Goal: Complete application form

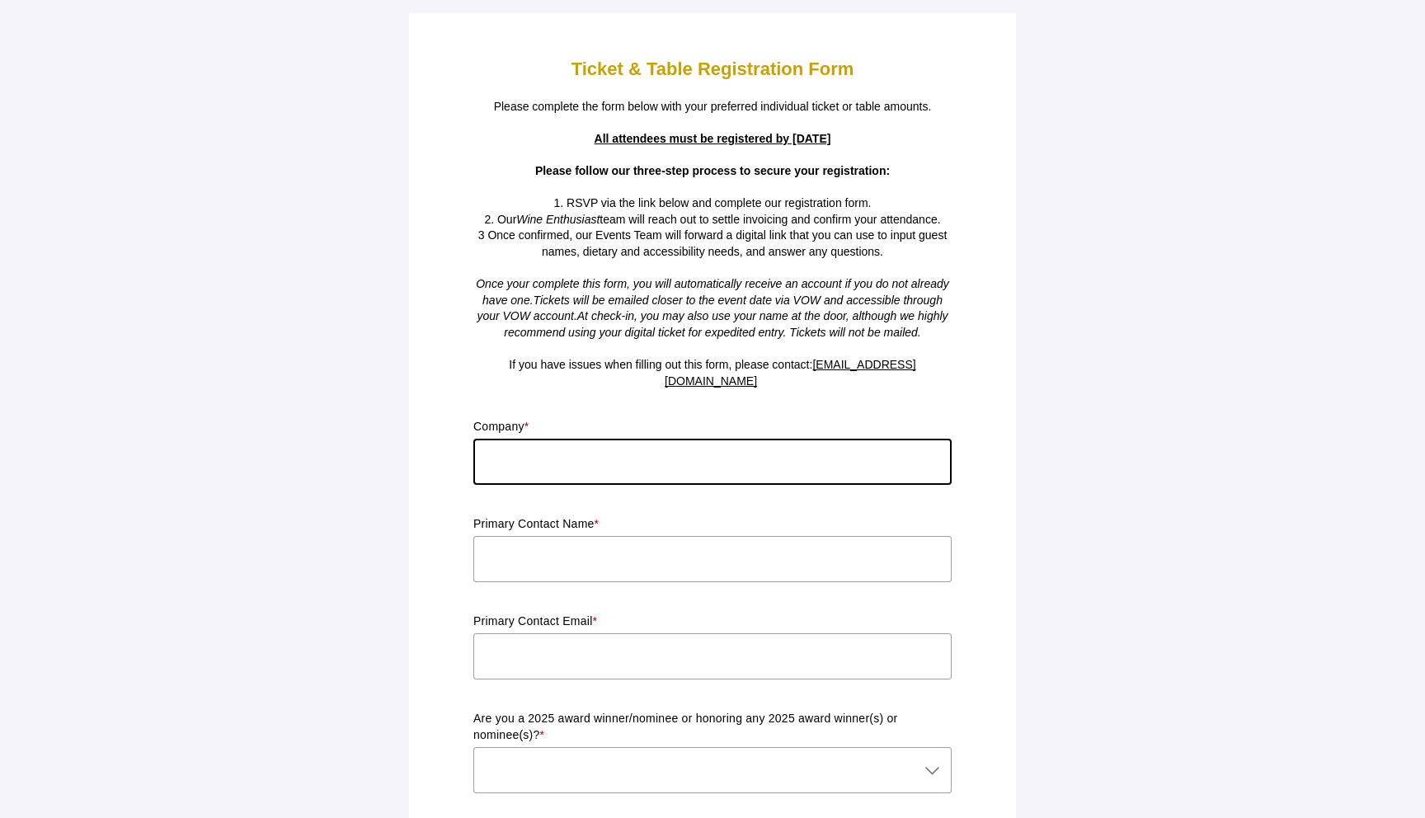
click at [807, 458] on input "text" at bounding box center [712, 462] width 478 height 46
type input "x"
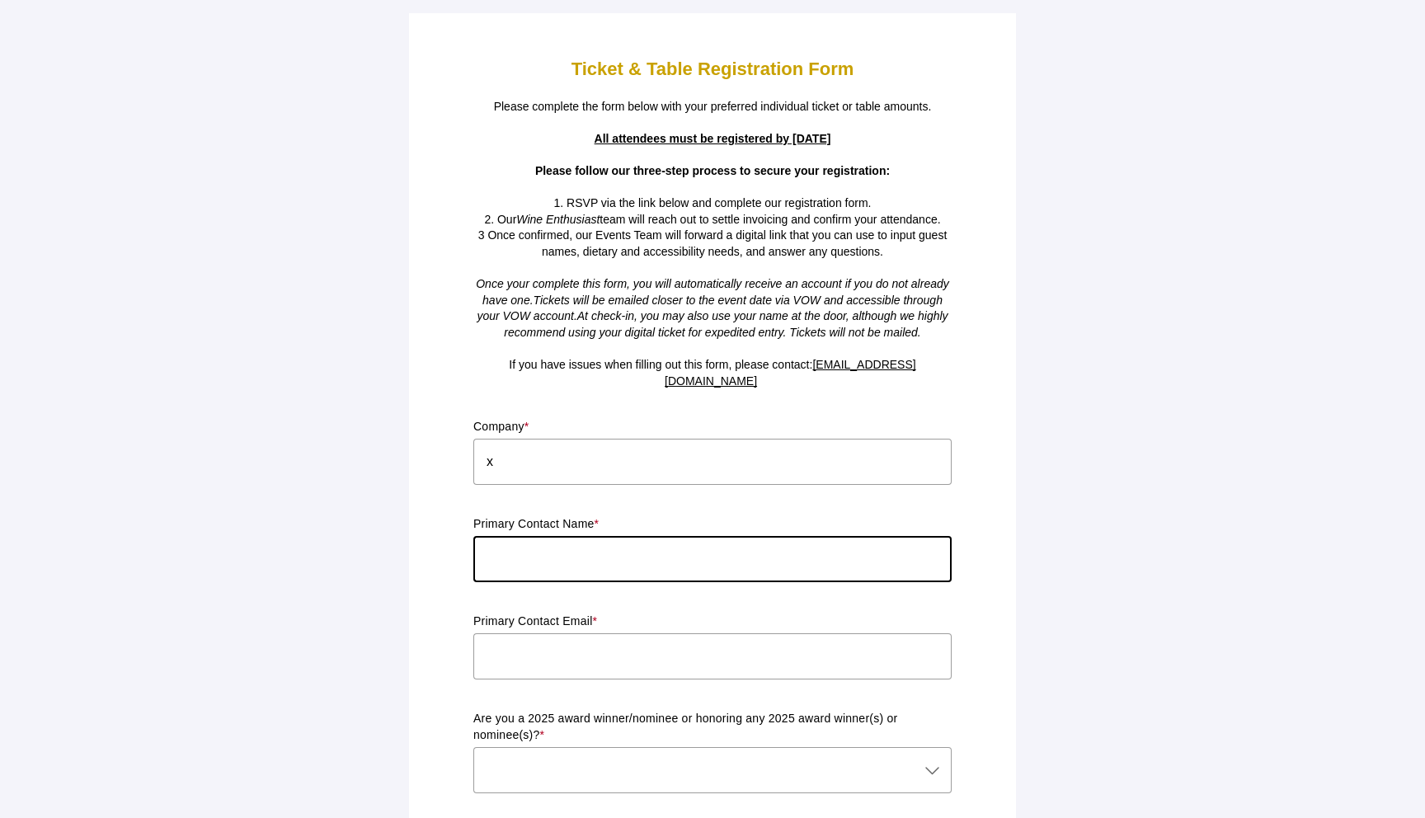
click at [718, 536] on input "text" at bounding box center [712, 559] width 478 height 46
type input "x"
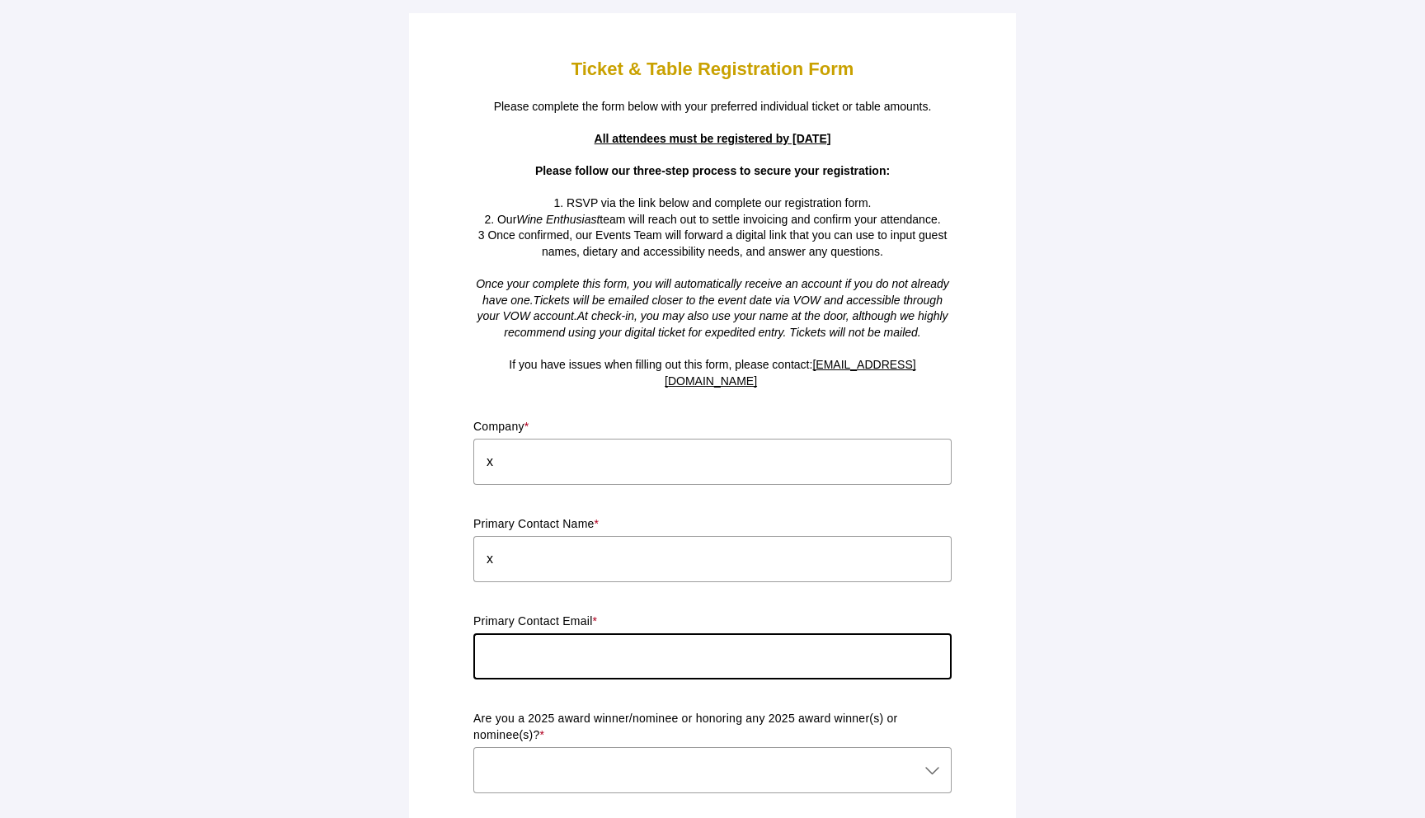
click at [681, 633] on input "text" at bounding box center [712, 656] width 478 height 46
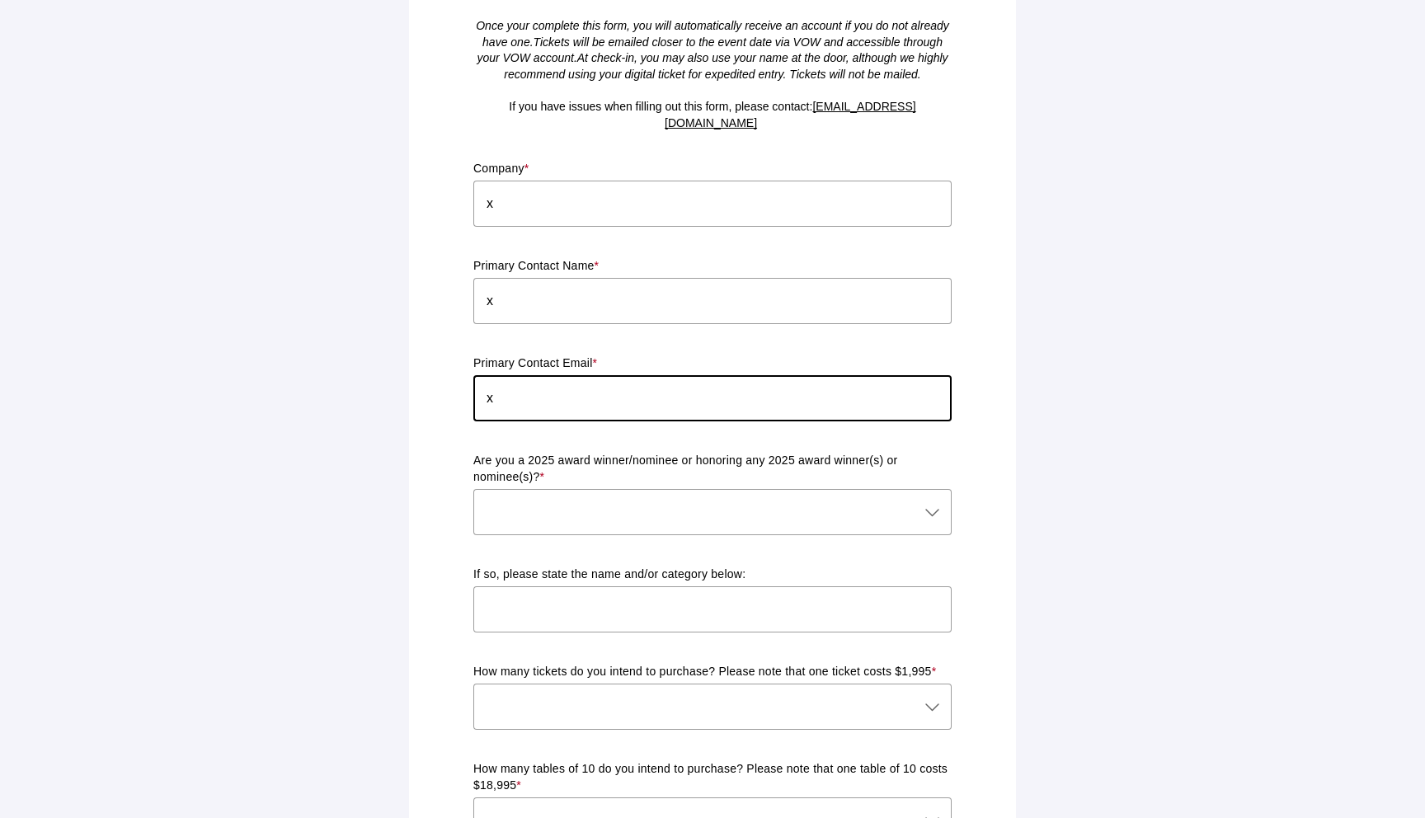
scroll to position [270, 0]
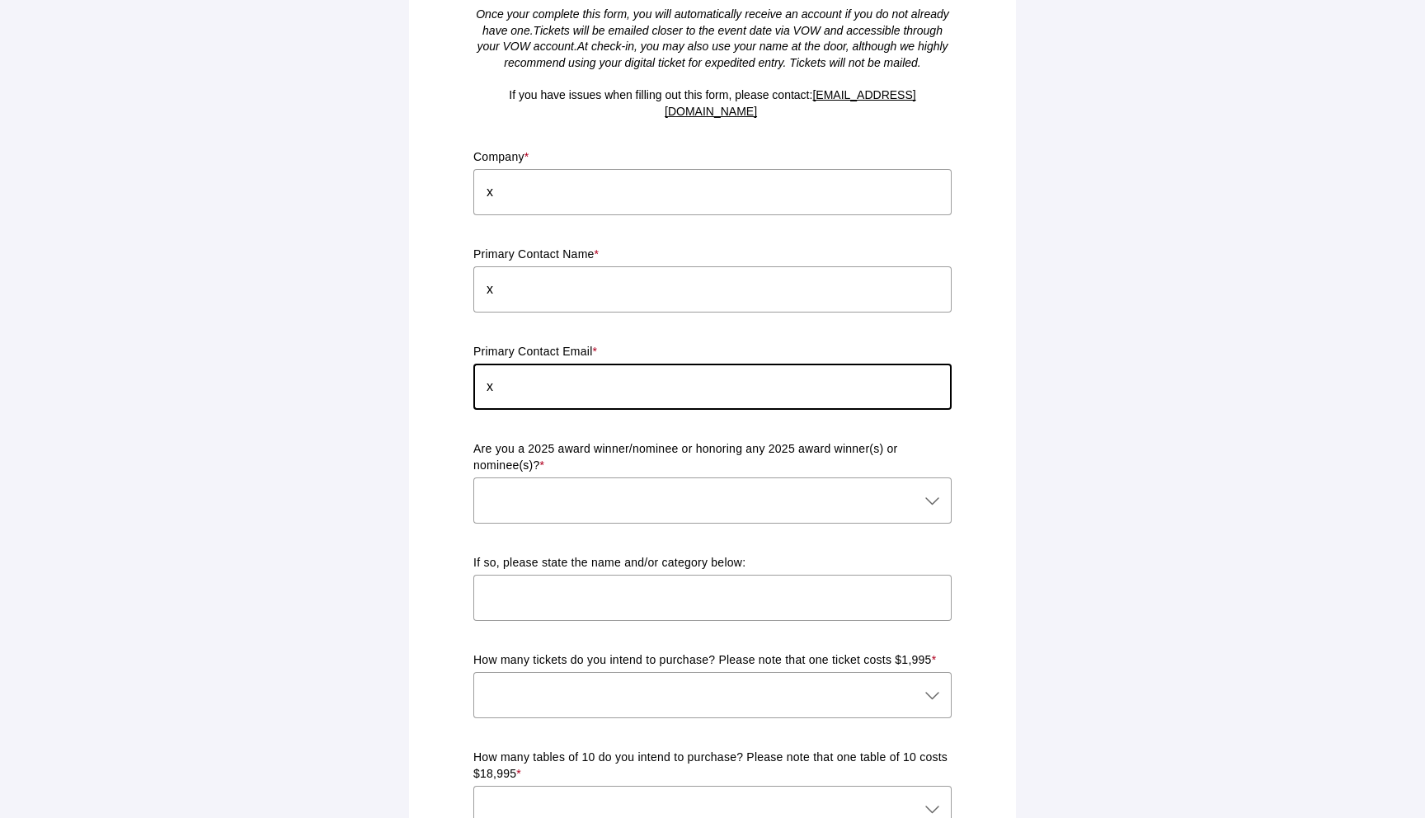
type input "x"
click at [602, 496] on div at bounding box center [695, 500] width 445 height 46
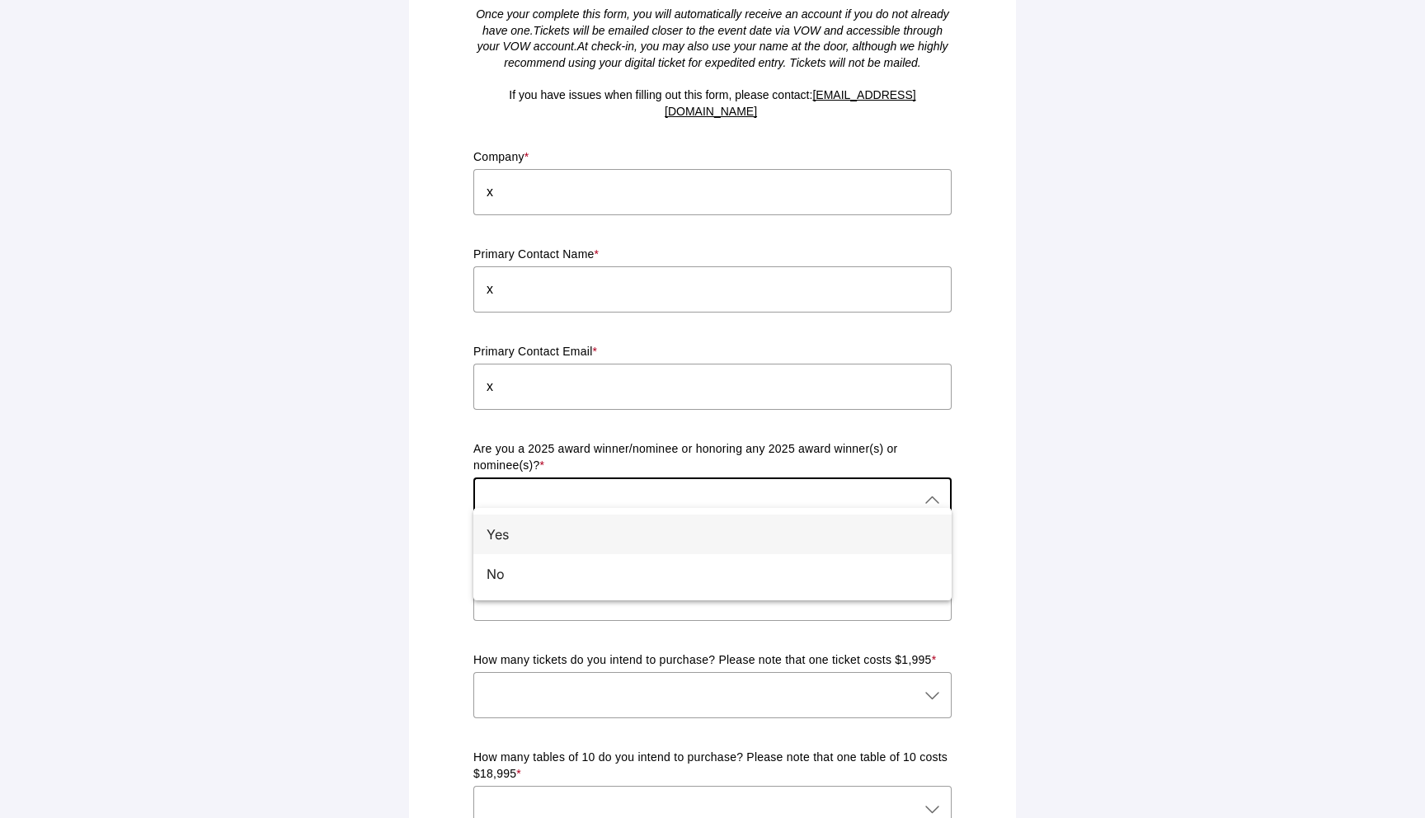
click at [600, 537] on div "Yes" at bounding box center [705, 534] width 439 height 20
type input "Yes"
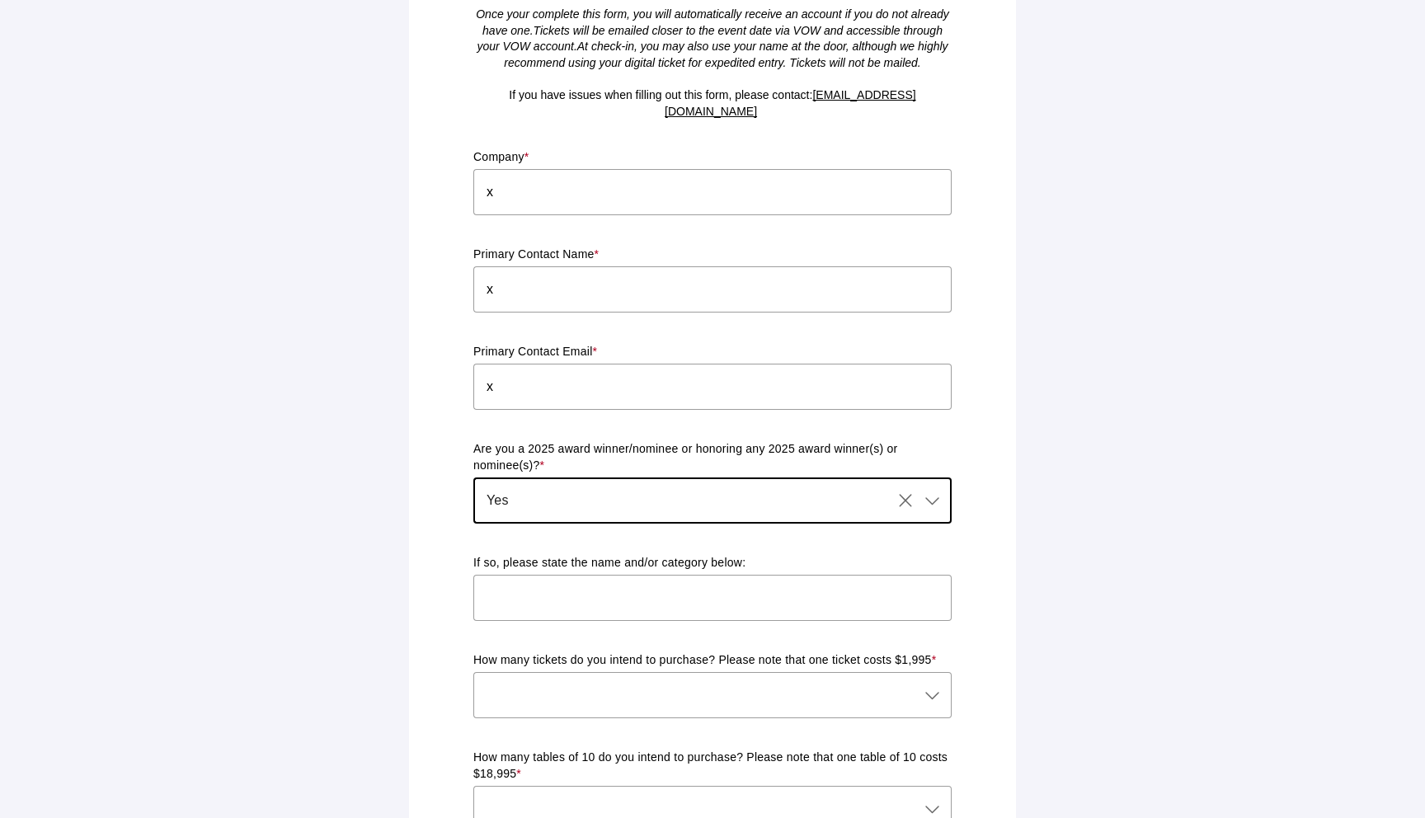
click at [599, 602] on input "text" at bounding box center [712, 598] width 478 height 46
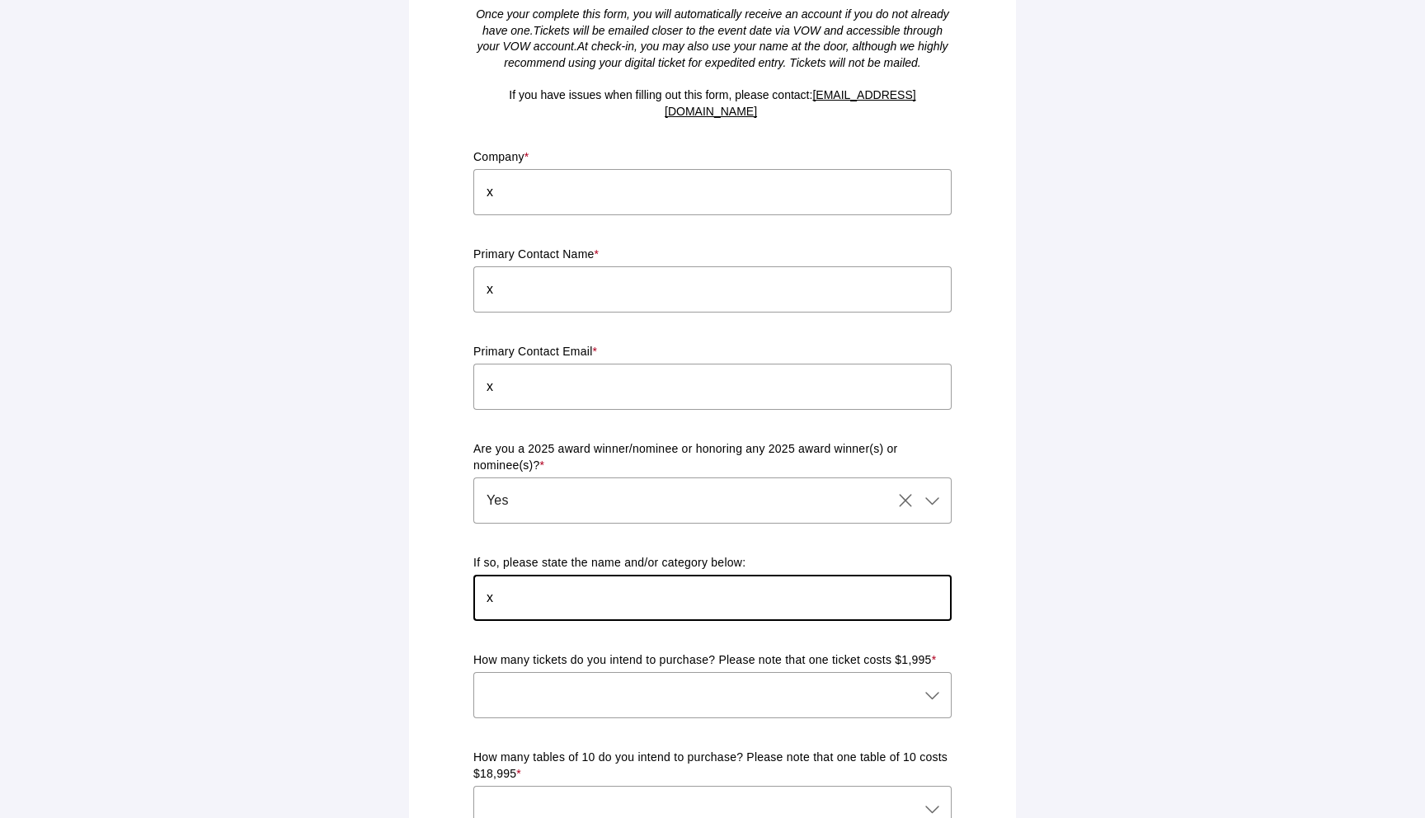
type input "x"
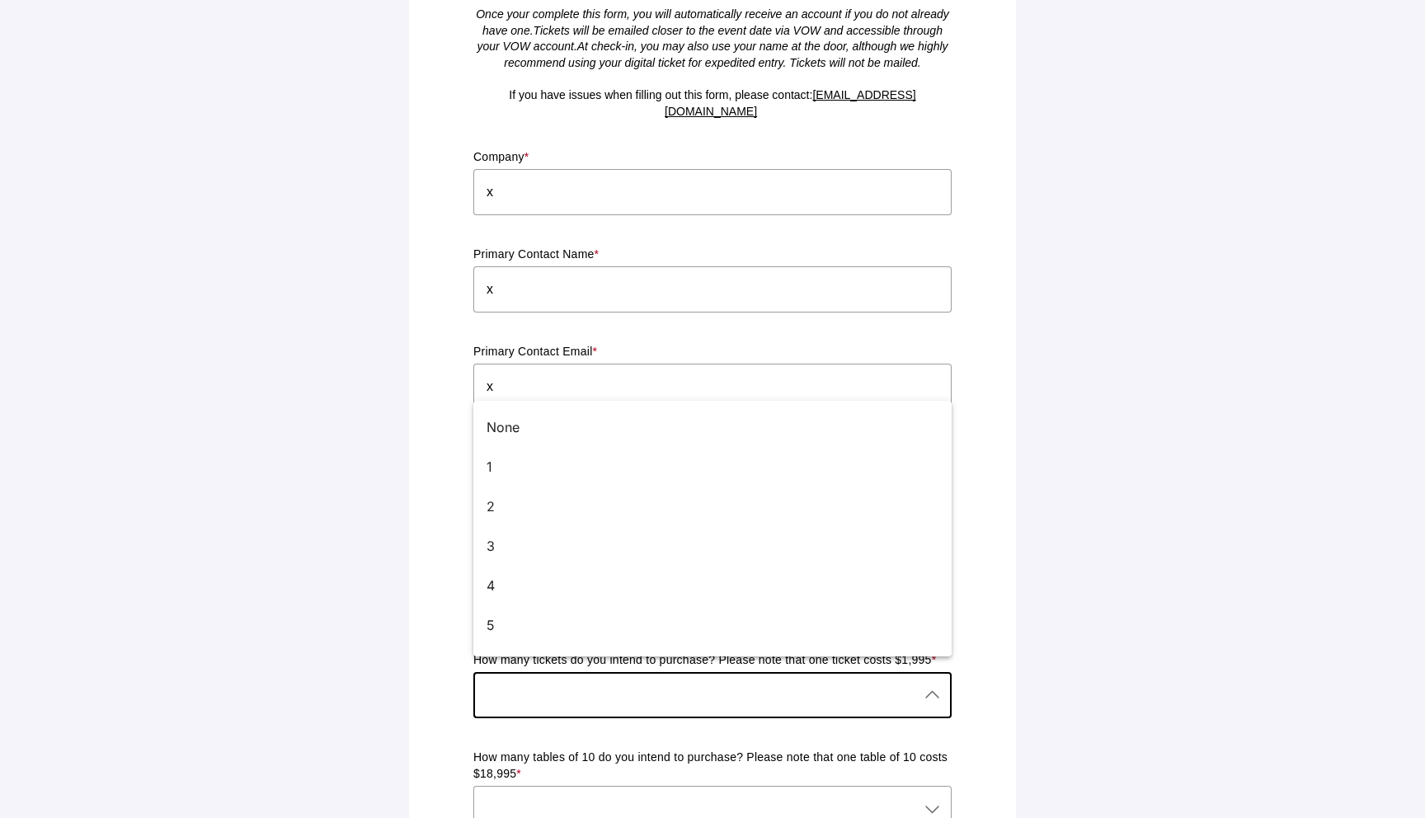
click at [600, 684] on div at bounding box center [695, 695] width 445 height 46
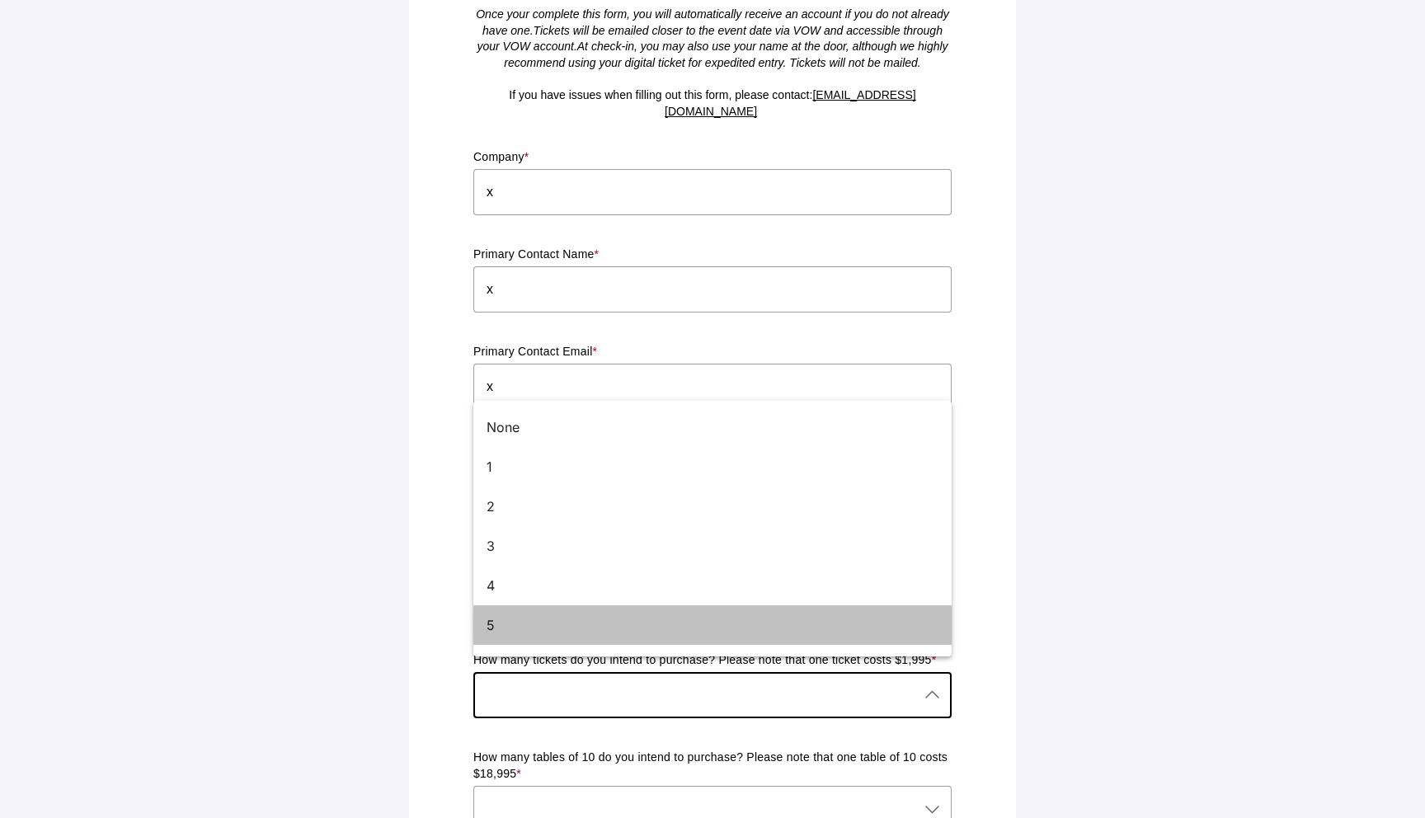
click at [566, 641] on div "5" at bounding box center [712, 625] width 478 height 40
type input "5"
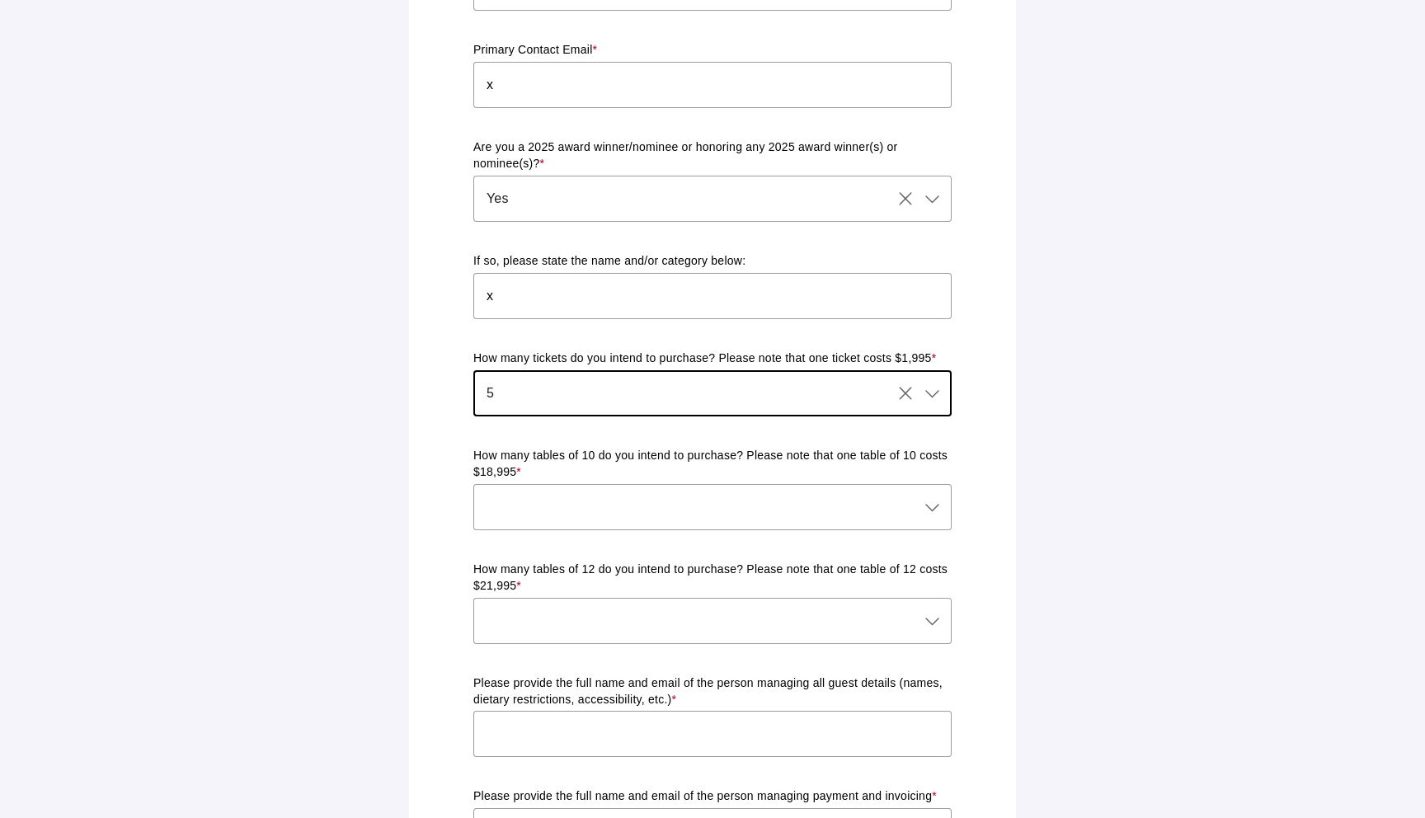
scroll to position [583, 0]
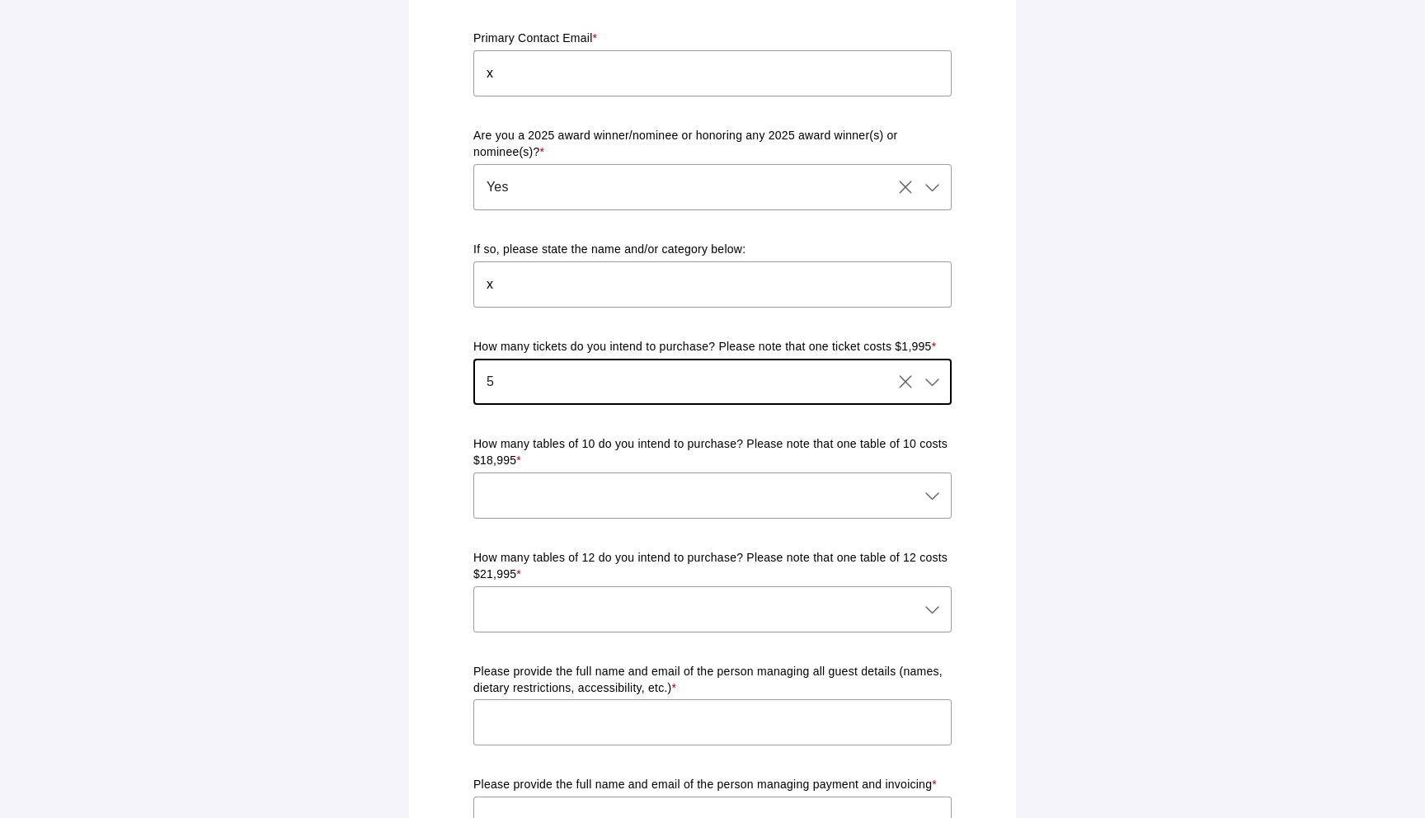
click at [580, 486] on div at bounding box center [695, 495] width 445 height 46
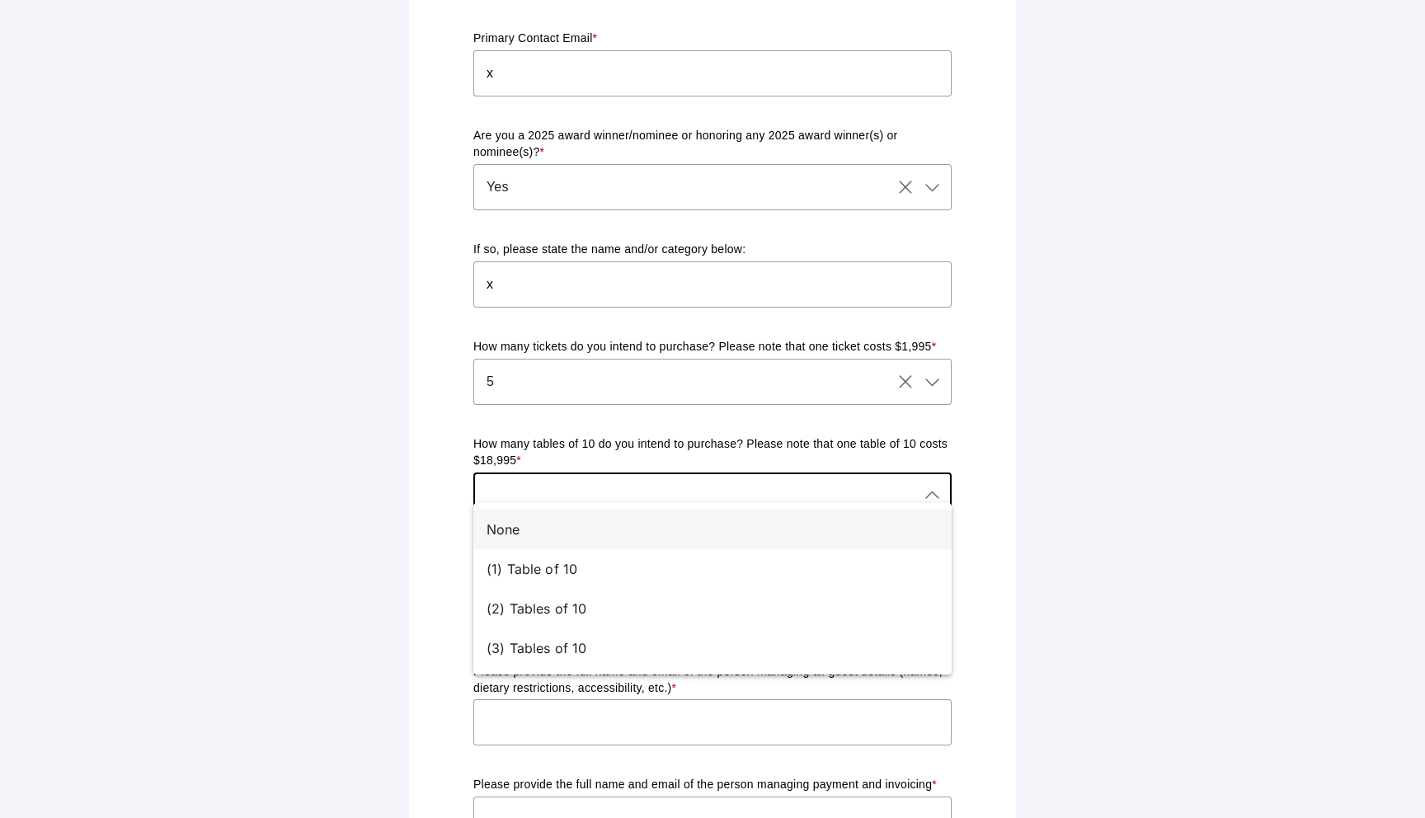
click at [576, 528] on div "None" at bounding box center [705, 529] width 439 height 20
type input "None"
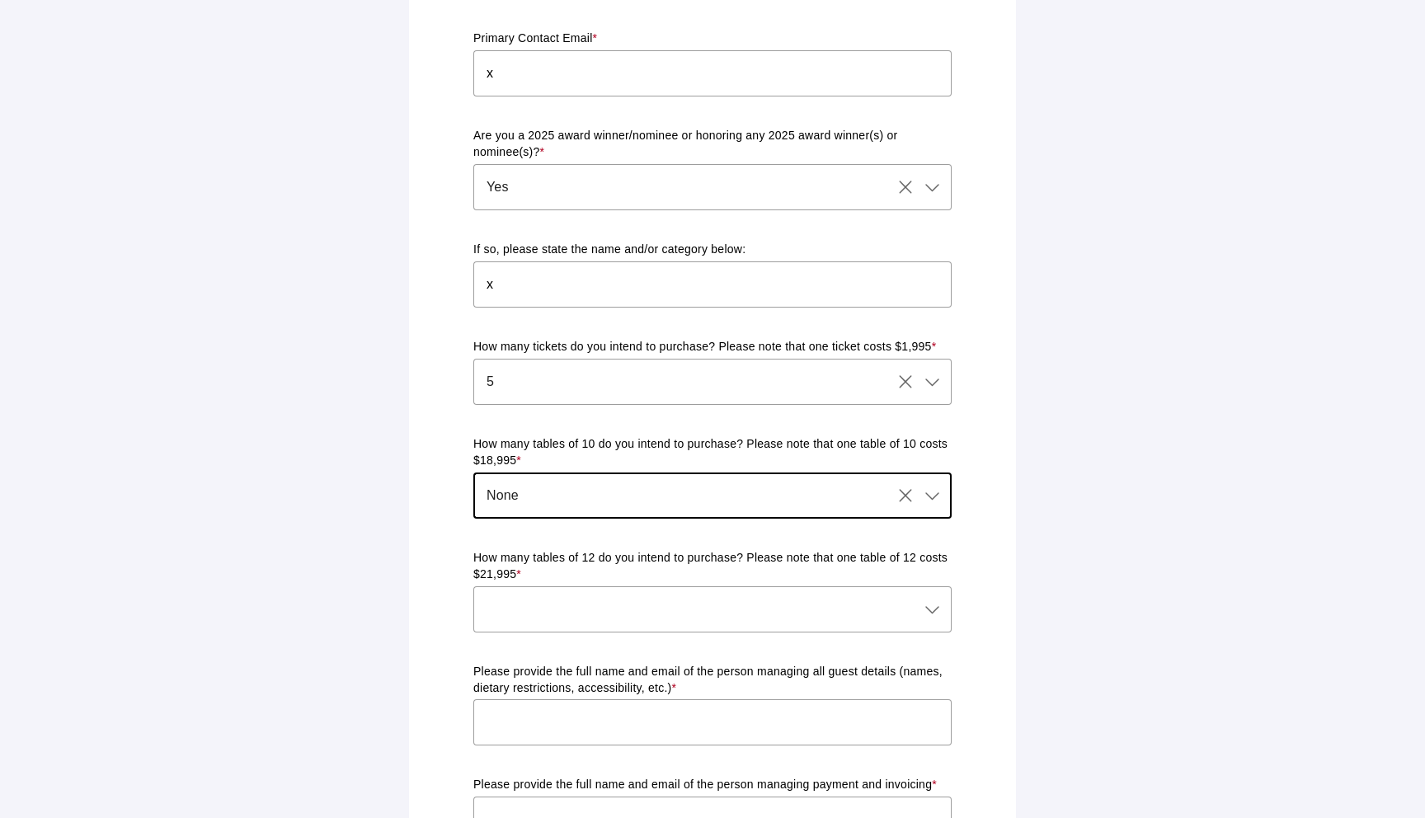
click at [575, 592] on div at bounding box center [695, 609] width 445 height 46
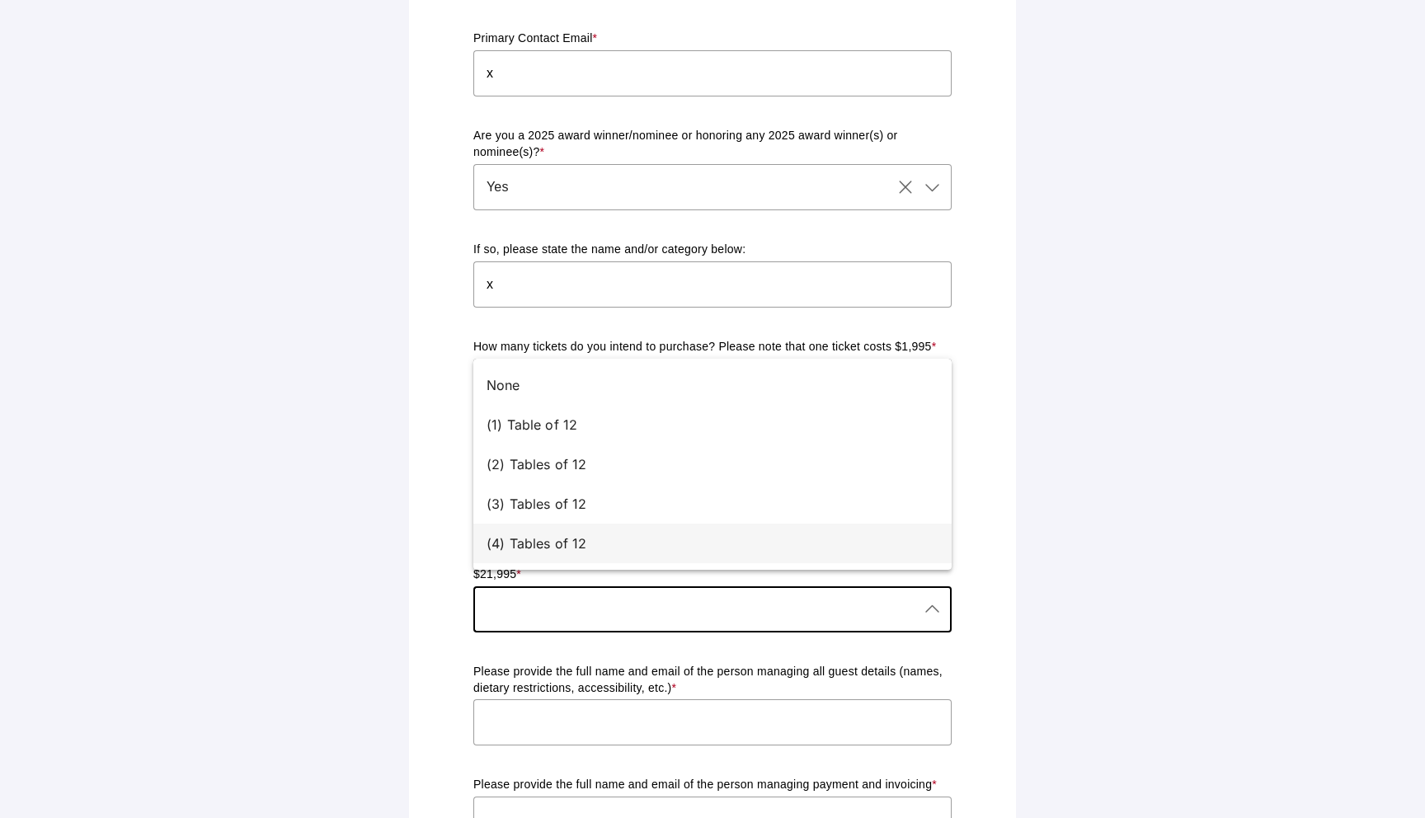
click at [553, 527] on div "(4) Tables of 12" at bounding box center [712, 544] width 478 height 40
type input "(4) Tables of 12"
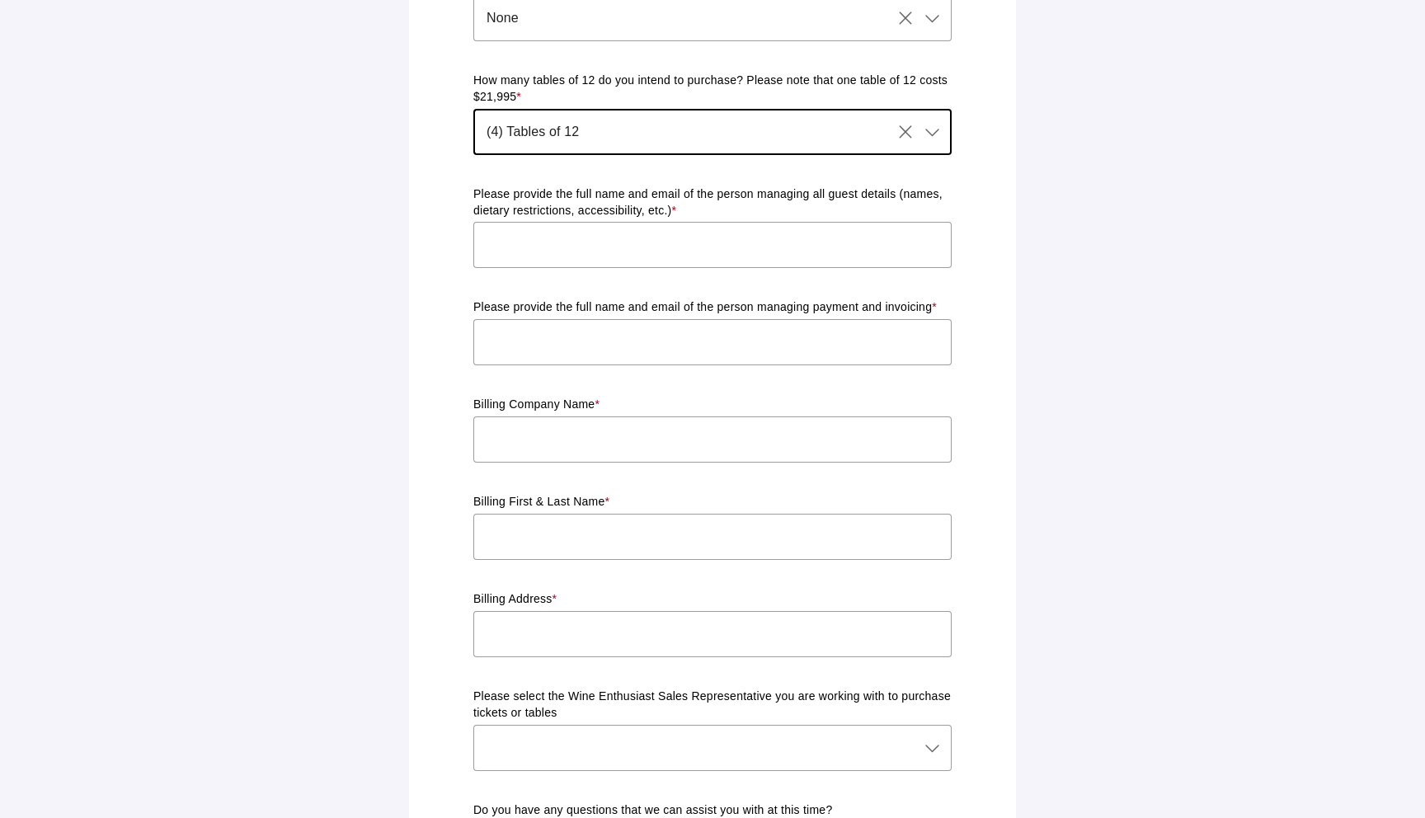
scroll to position [1106, 0]
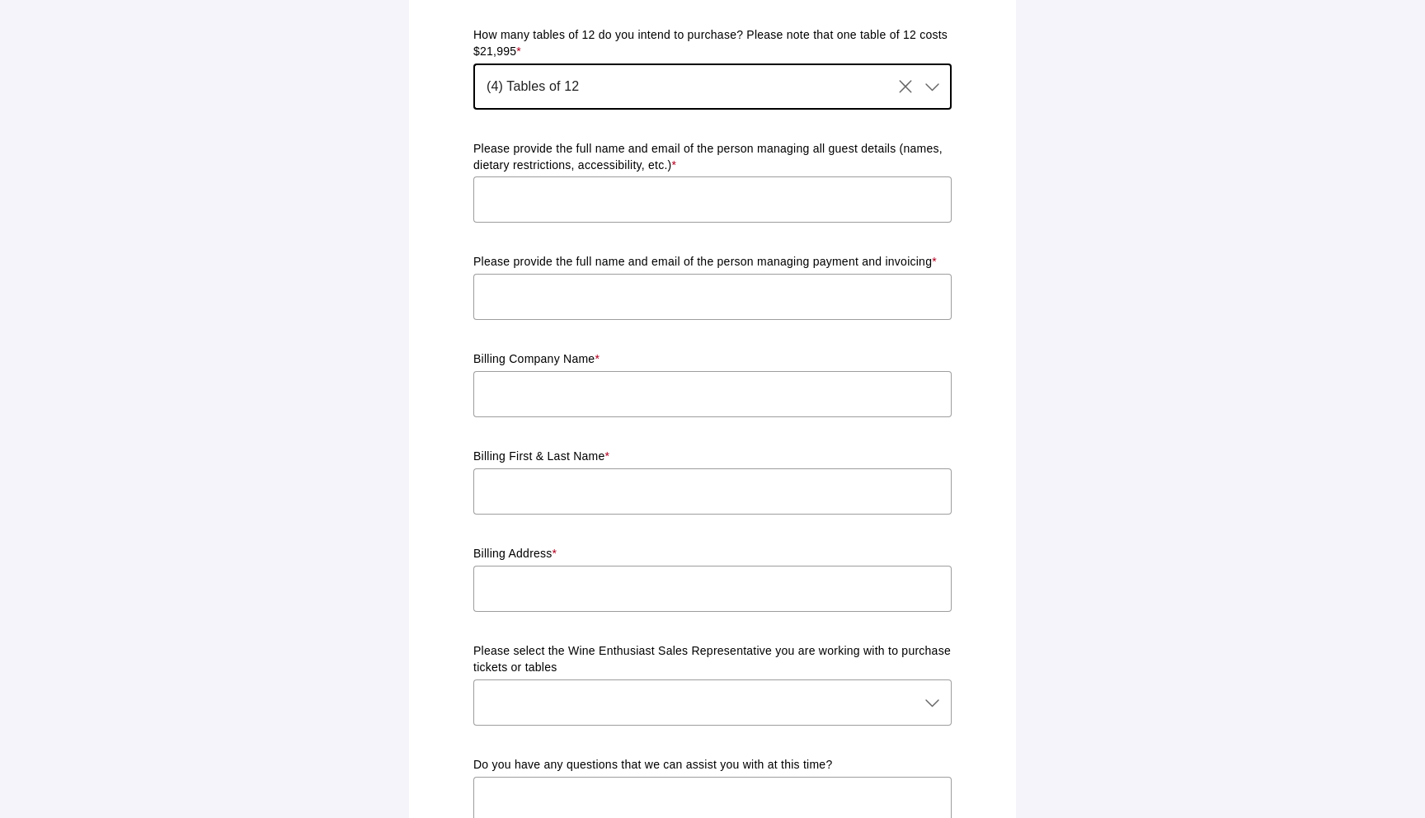
click at [596, 189] on input "text" at bounding box center [712, 199] width 478 height 46
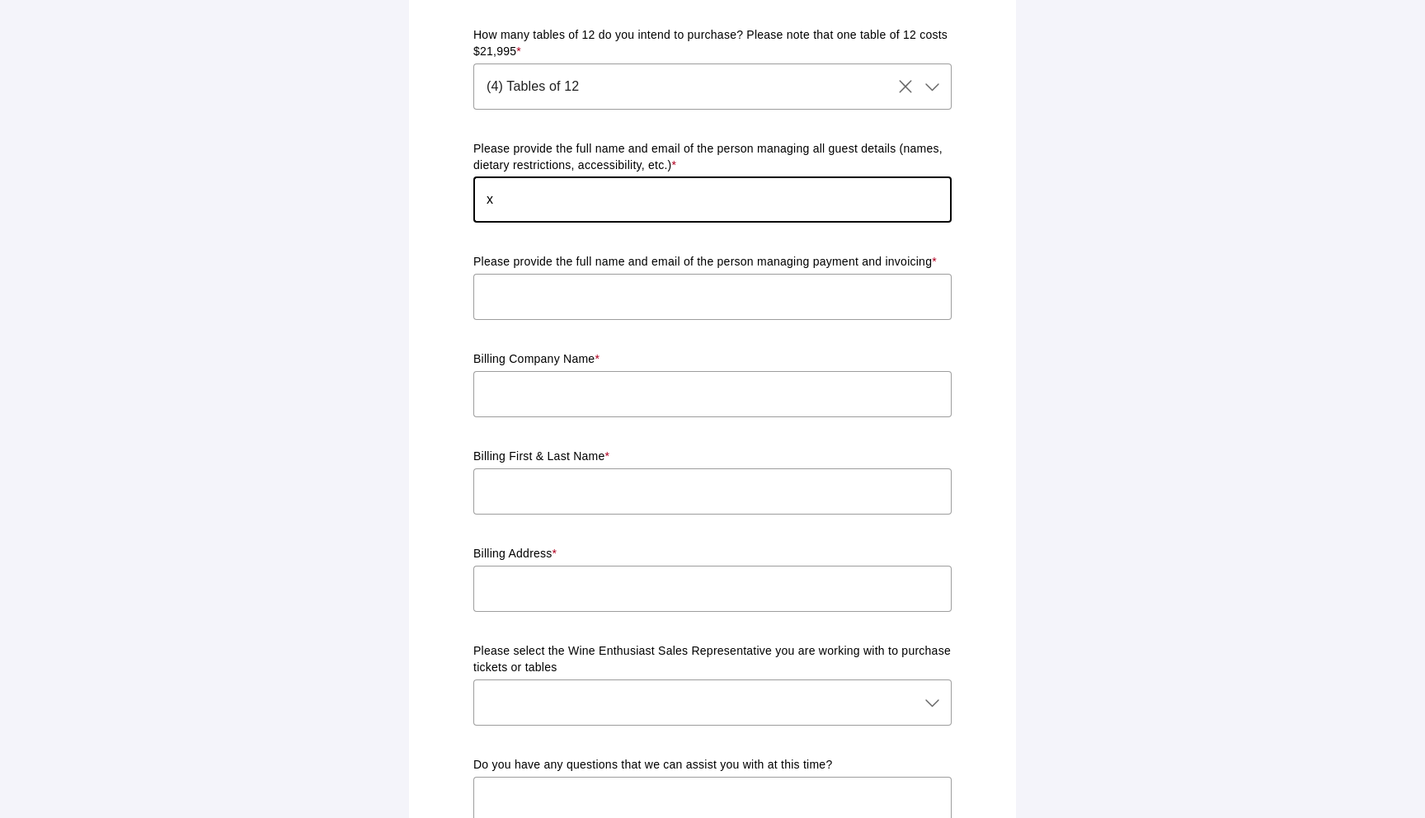
type input "x"
click at [593, 299] on input "text" at bounding box center [712, 297] width 478 height 46
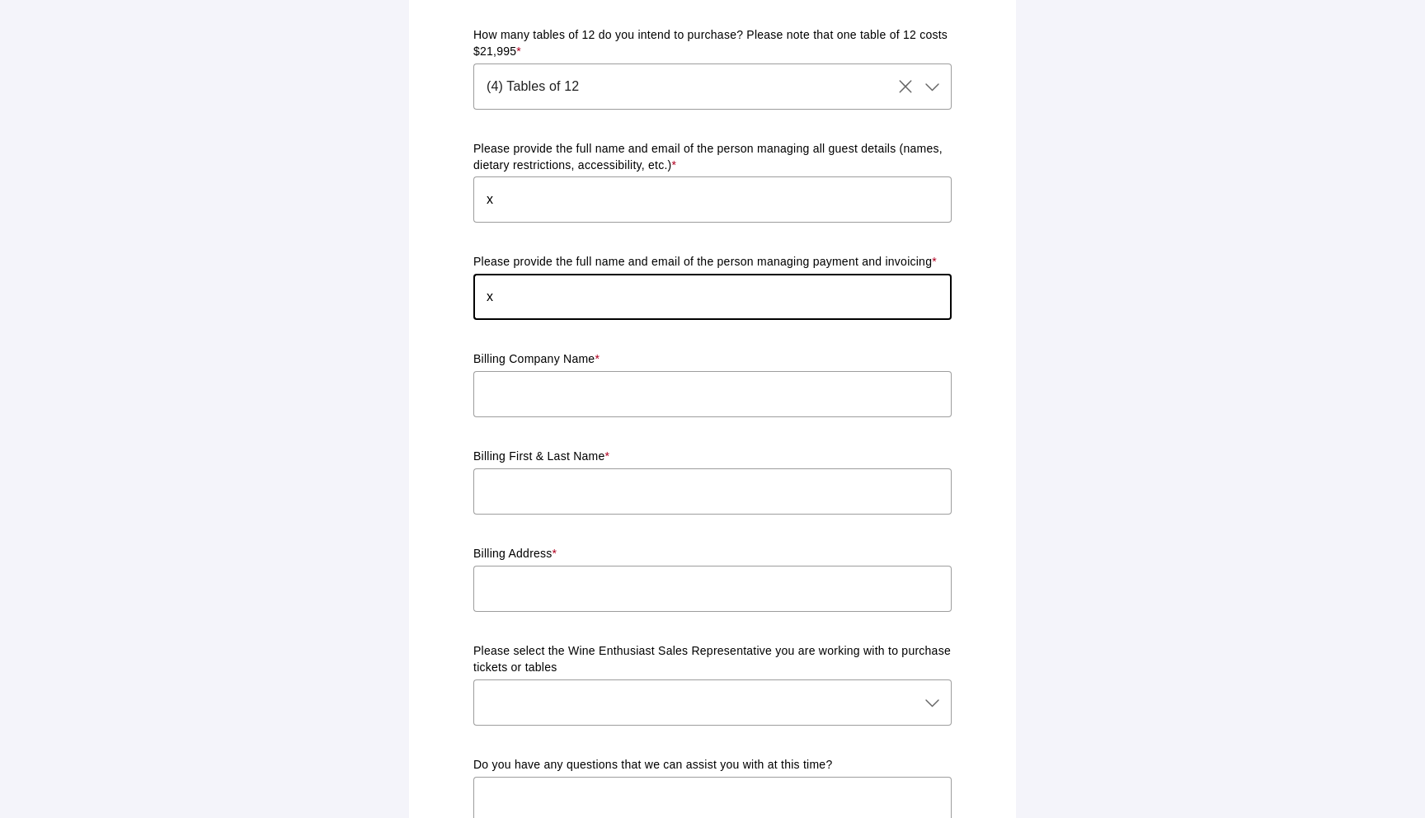
type input "x"
click at [593, 383] on input "text" at bounding box center [712, 394] width 478 height 46
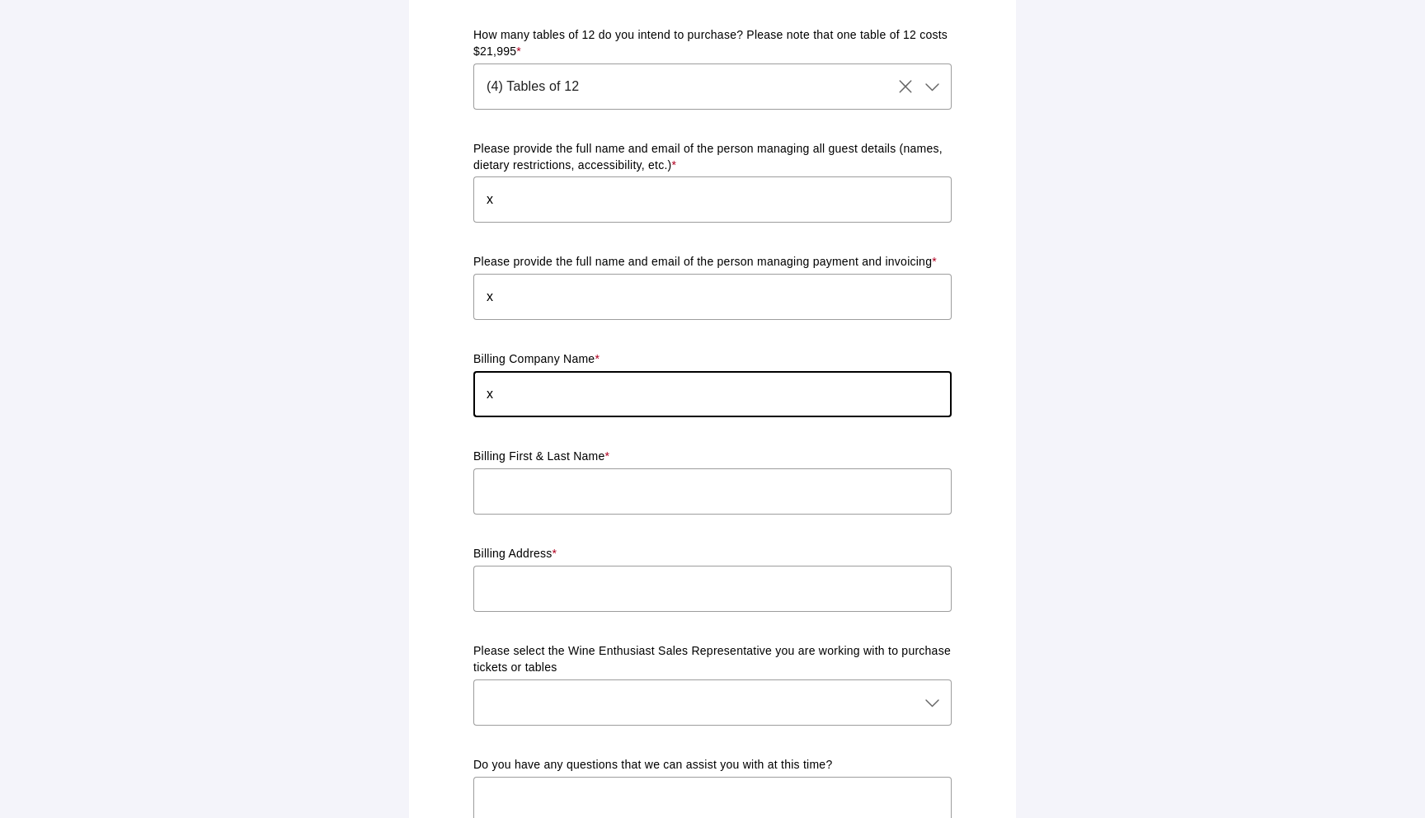
type input "x"
click at [593, 468] on input "text" at bounding box center [712, 491] width 478 height 46
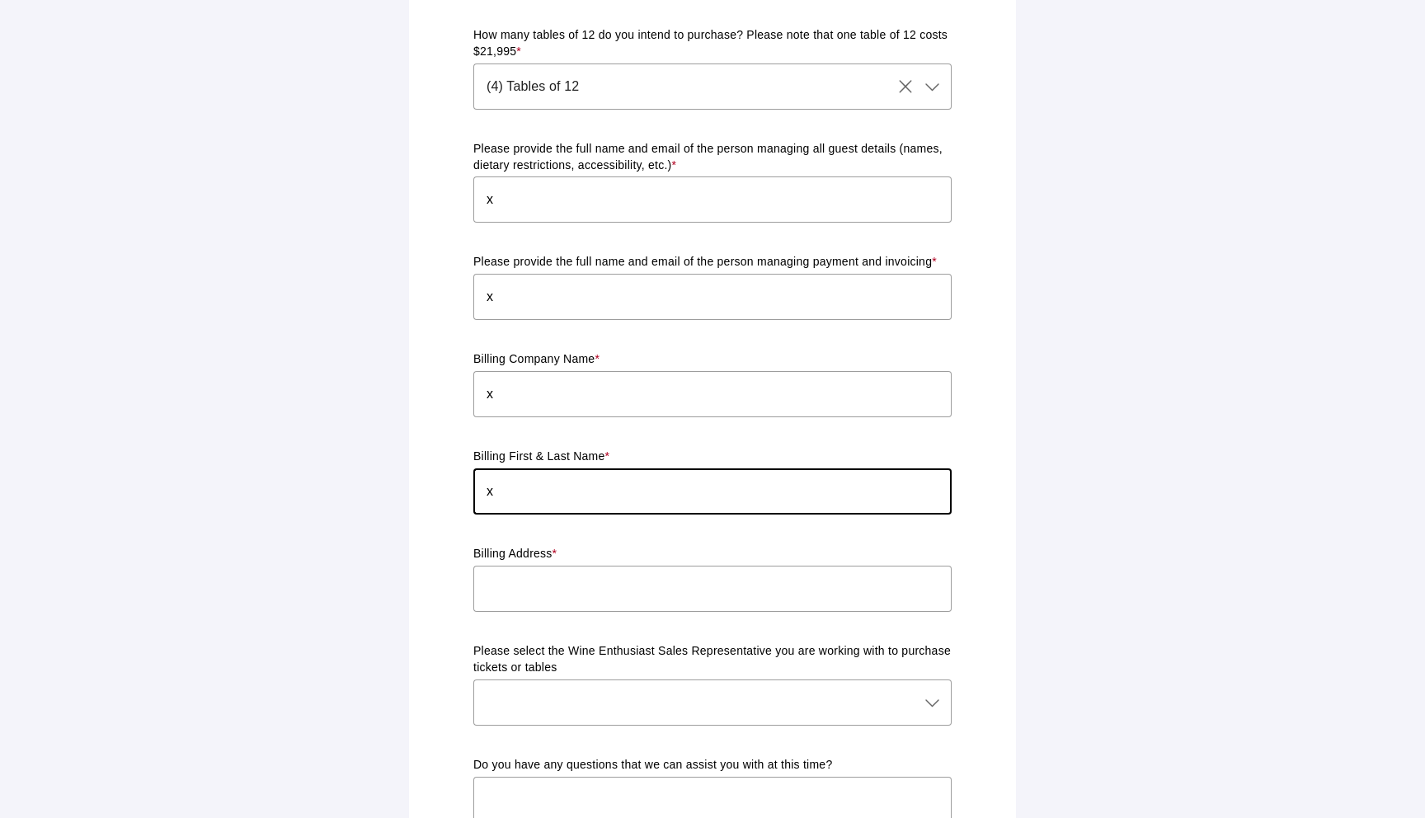
type input "x"
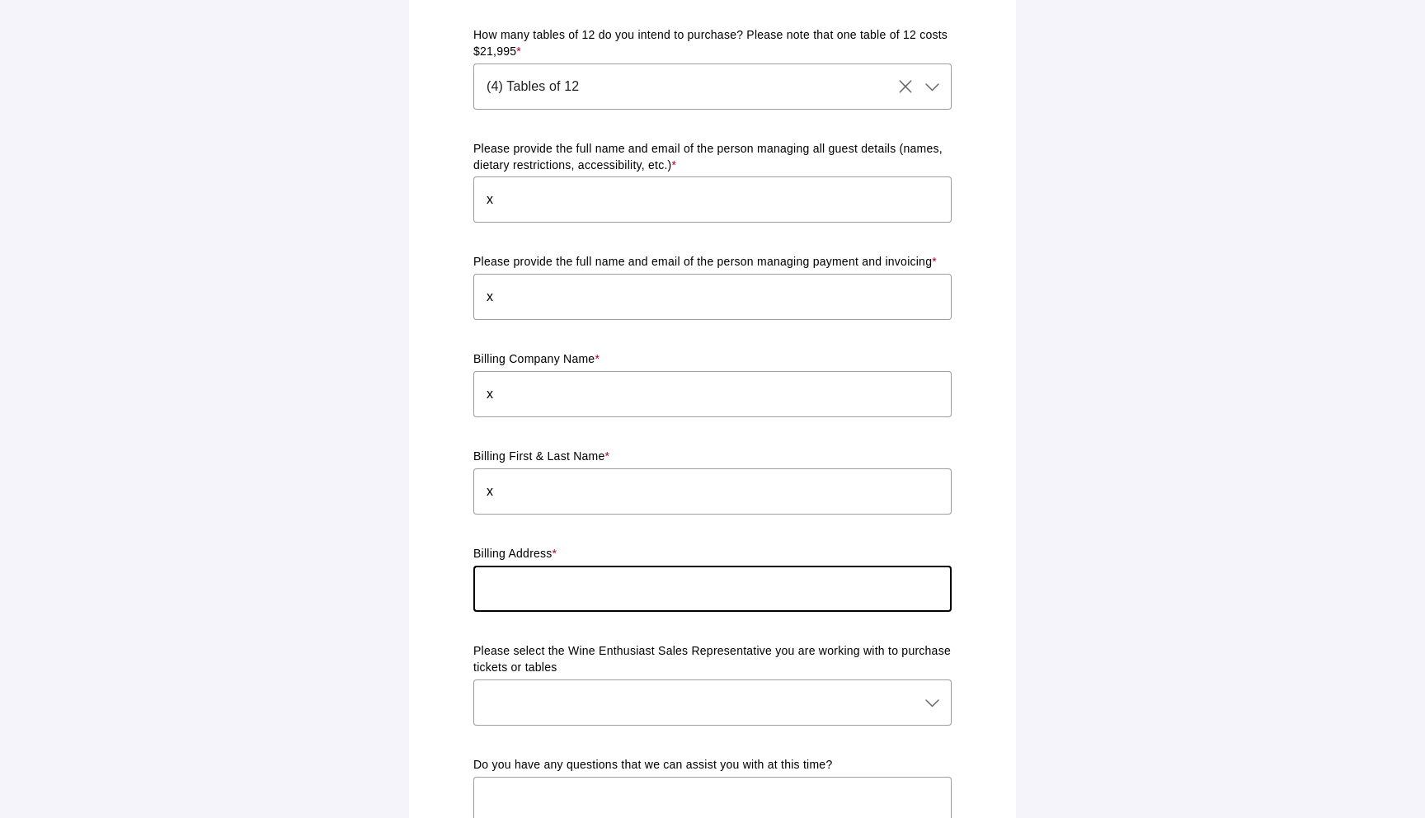
click at [580, 588] on input "text" at bounding box center [712, 589] width 478 height 46
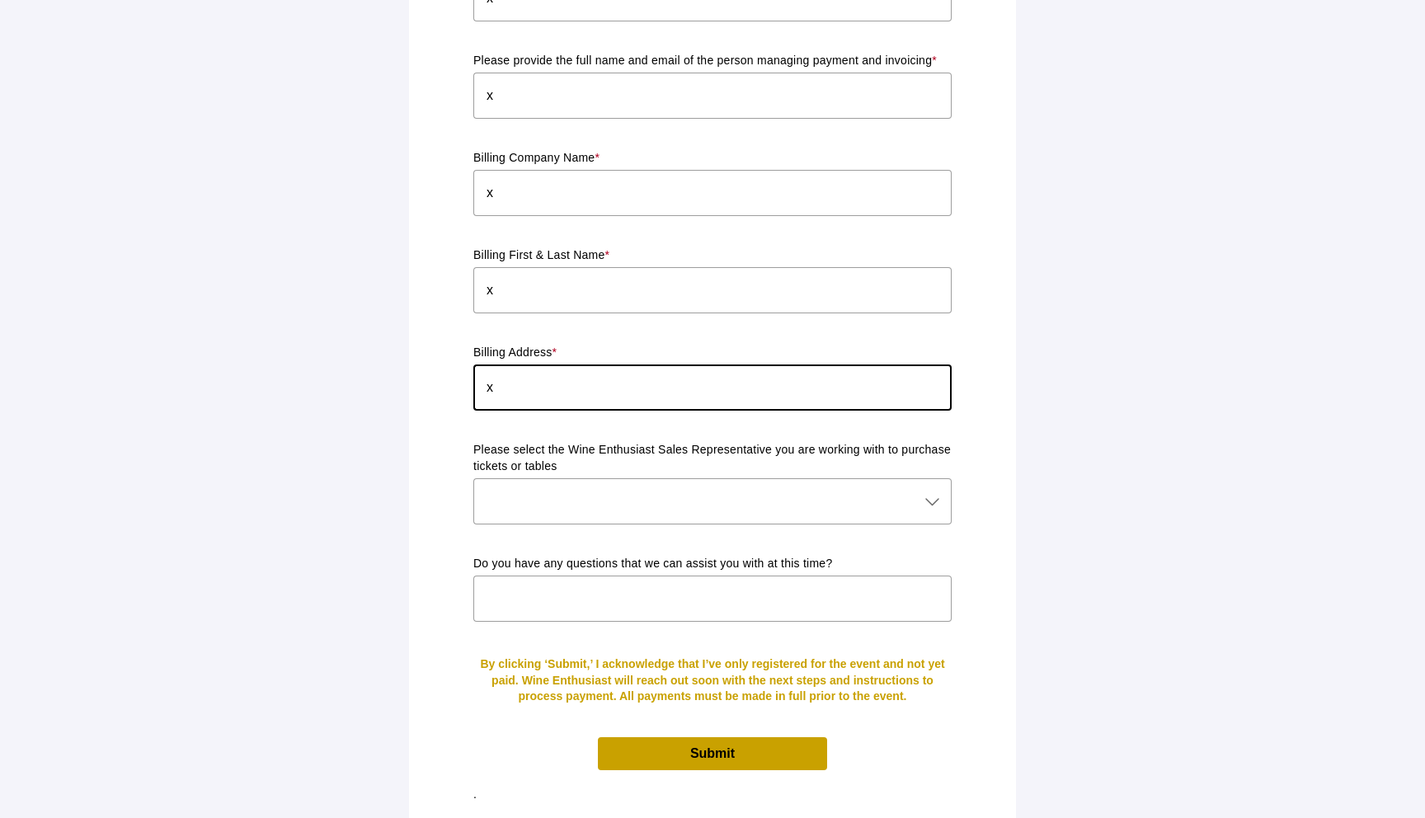
type input "x"
click at [748, 749] on span "Submit" at bounding box center [712, 753] width 229 height 32
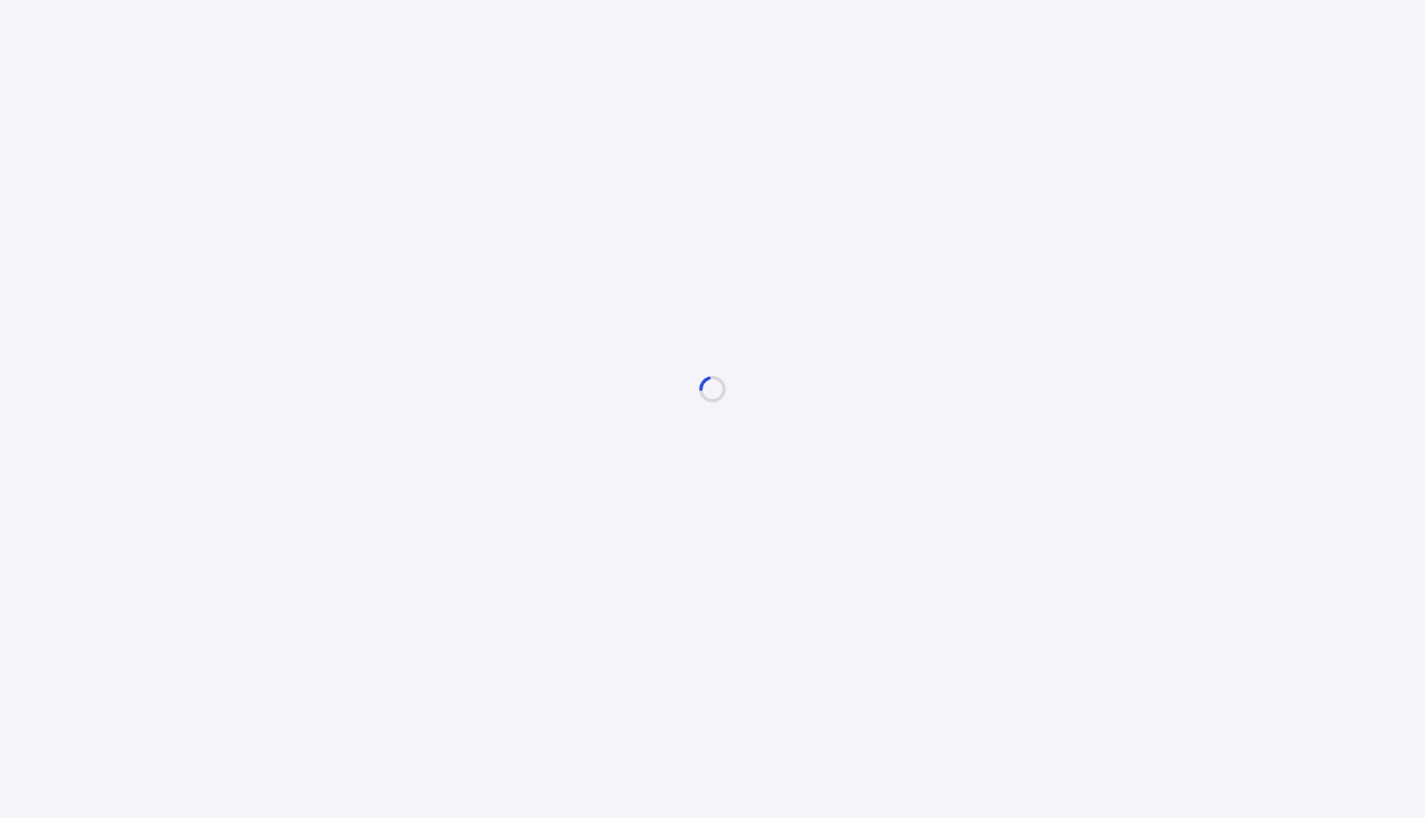
scroll to position [0, 0]
